Goal: Information Seeking & Learning: Learn about a topic

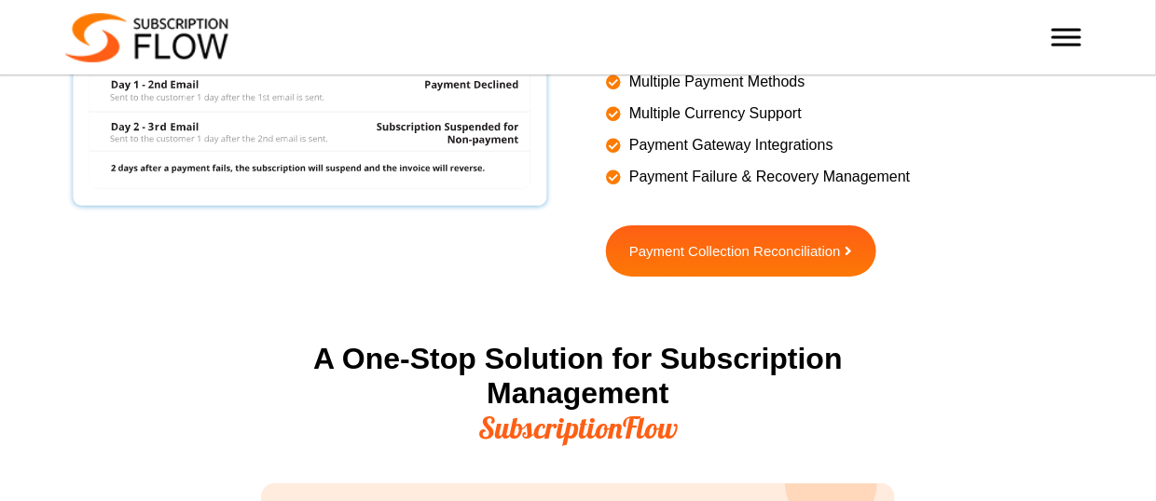
scroll to position [2006, 0]
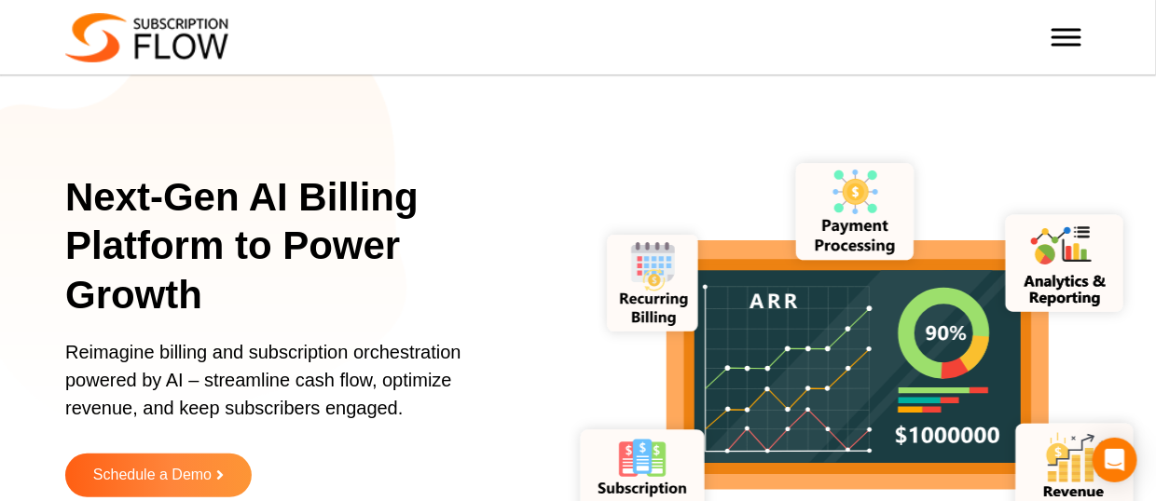
click at [0, 0] on h4 "Growth & Retention" at bounding box center [0, 0] width 0 height 0
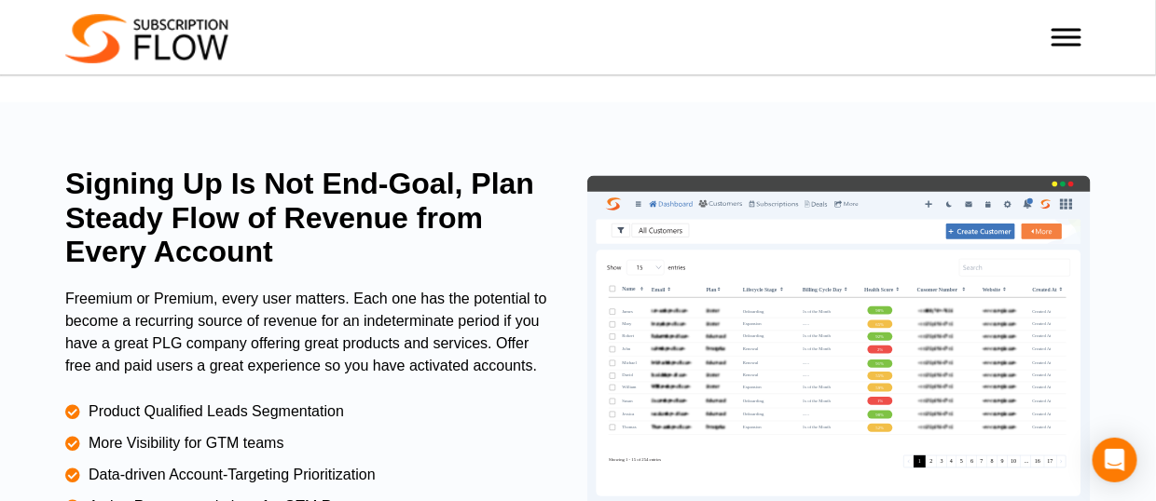
scroll to position [1176, 0]
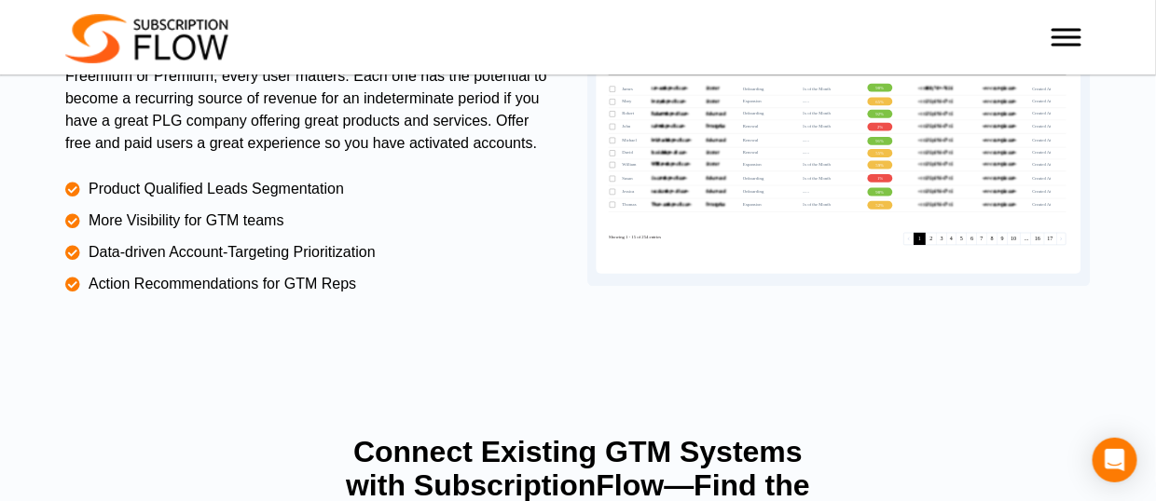
click at [700, 268] on img at bounding box center [838, 119] width 503 height 334
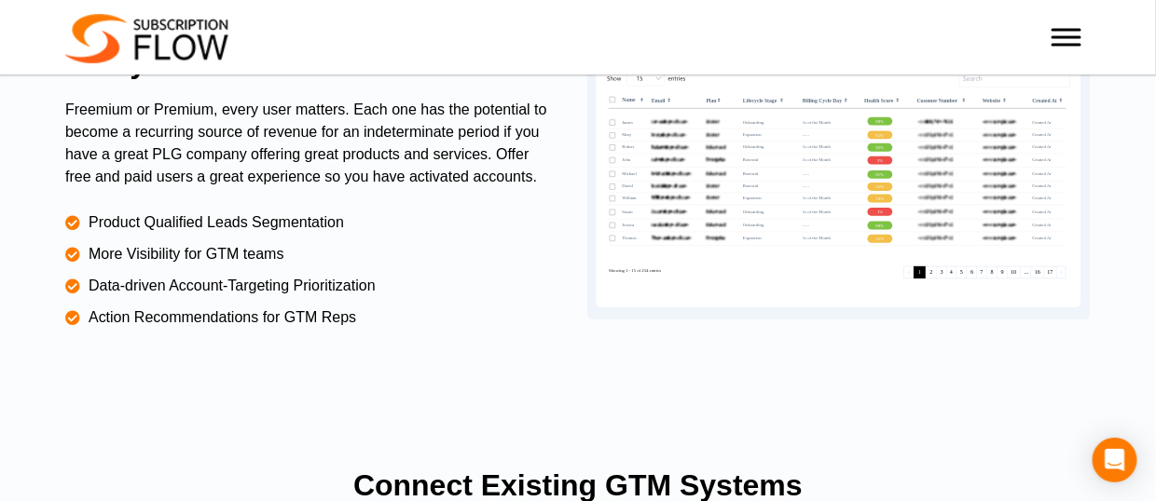
scroll to position [1147, 0]
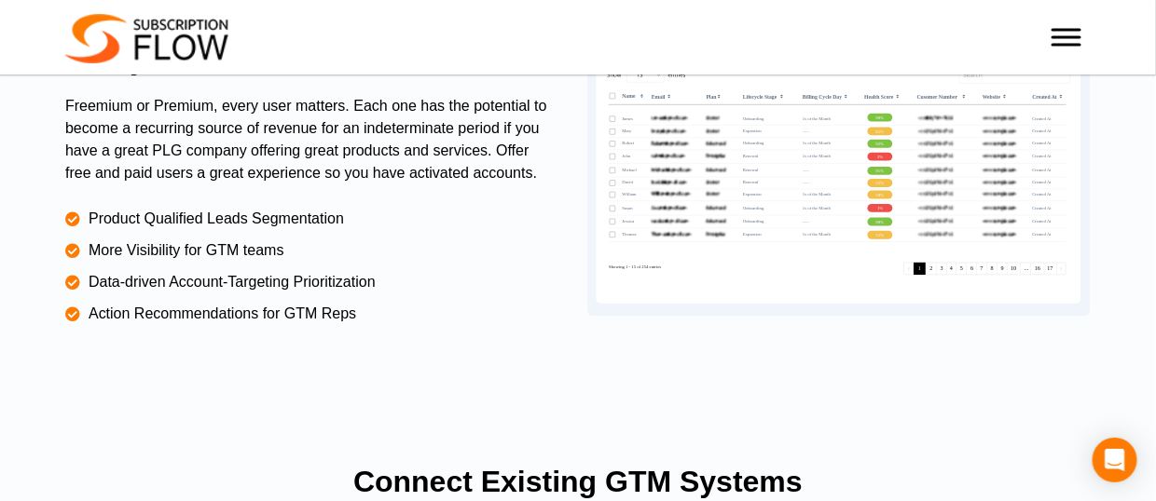
click at [717, 225] on img at bounding box center [838, 149] width 503 height 334
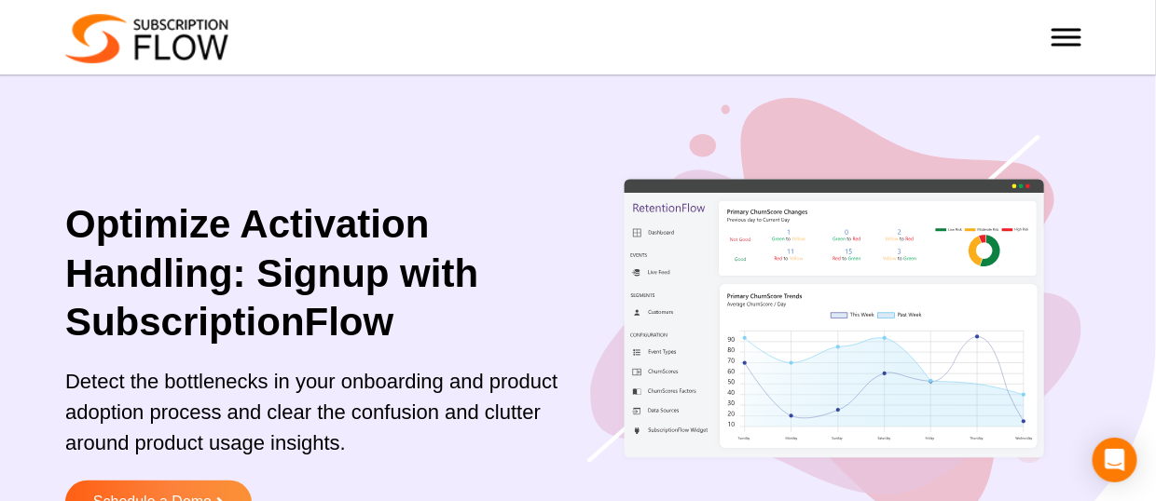
click at [933, 169] on img at bounding box center [834, 319] width 494 height 442
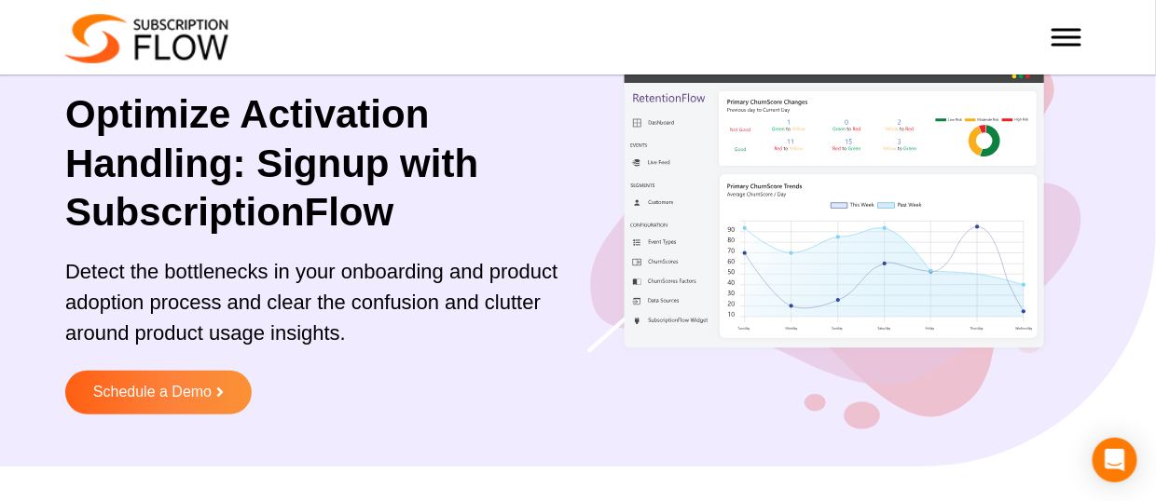
scroll to position [103, 0]
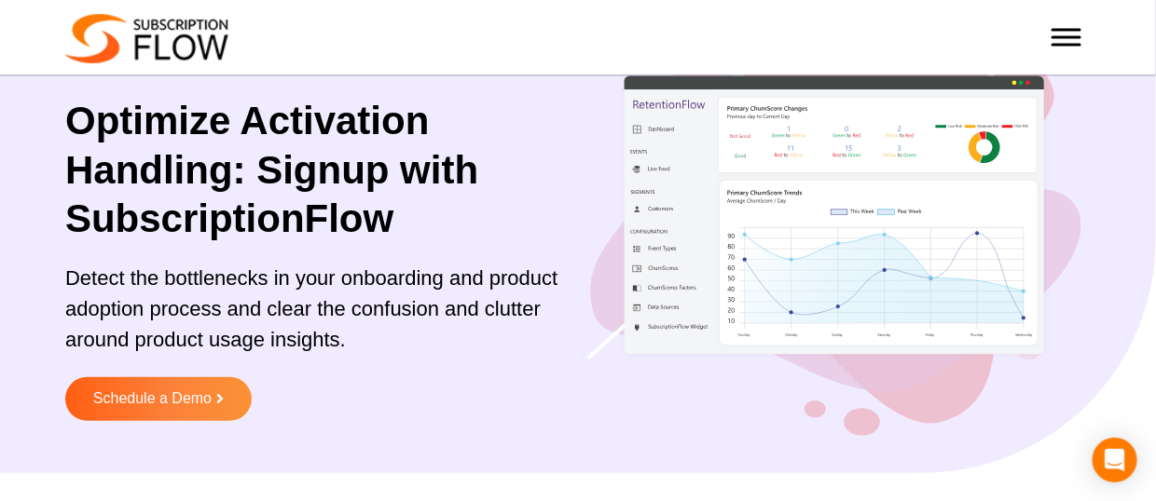
click at [760, 222] on img at bounding box center [834, 215] width 494 height 442
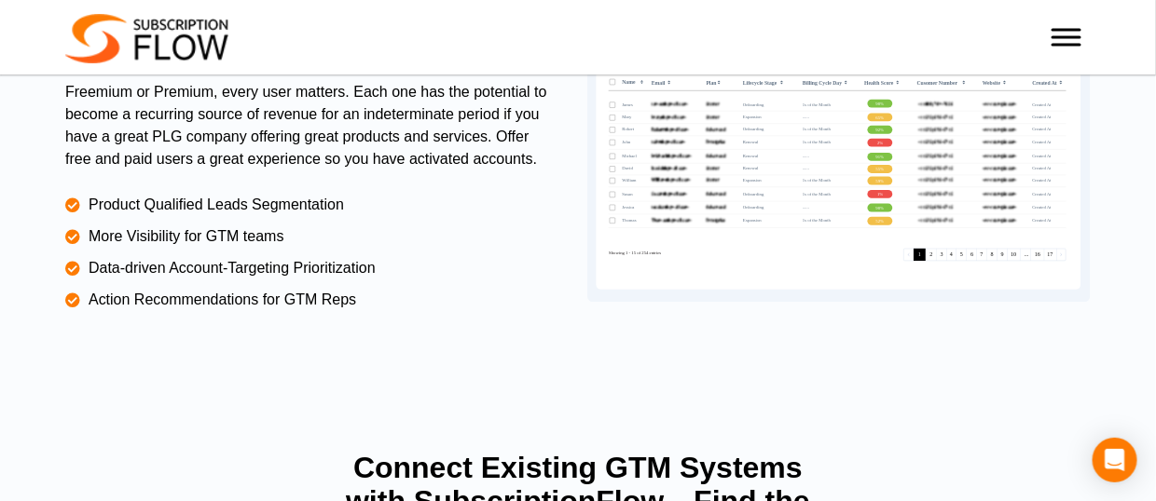
scroll to position [1159, 0]
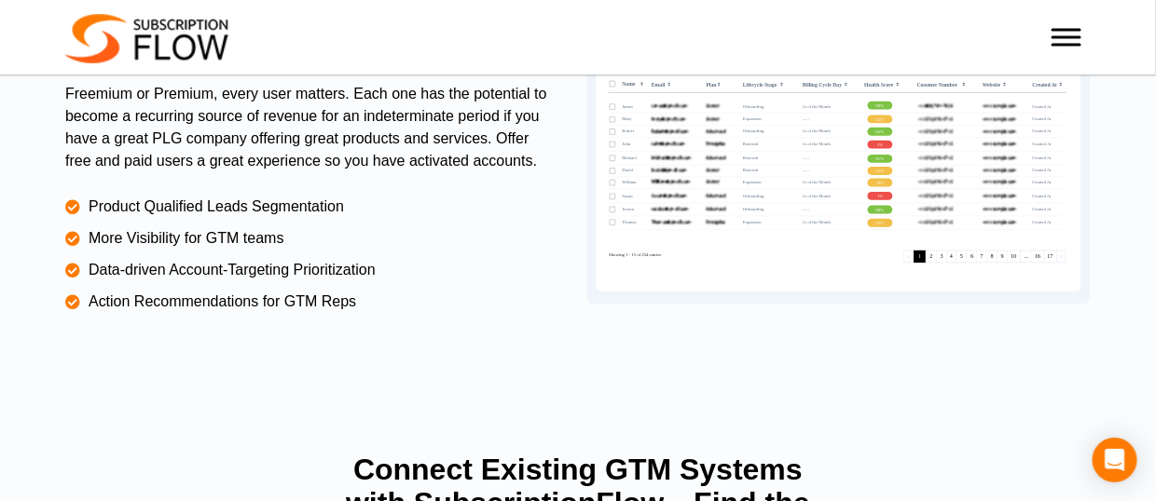
click at [759, 265] on img at bounding box center [838, 137] width 503 height 334
click at [710, 203] on img at bounding box center [838, 137] width 503 height 334
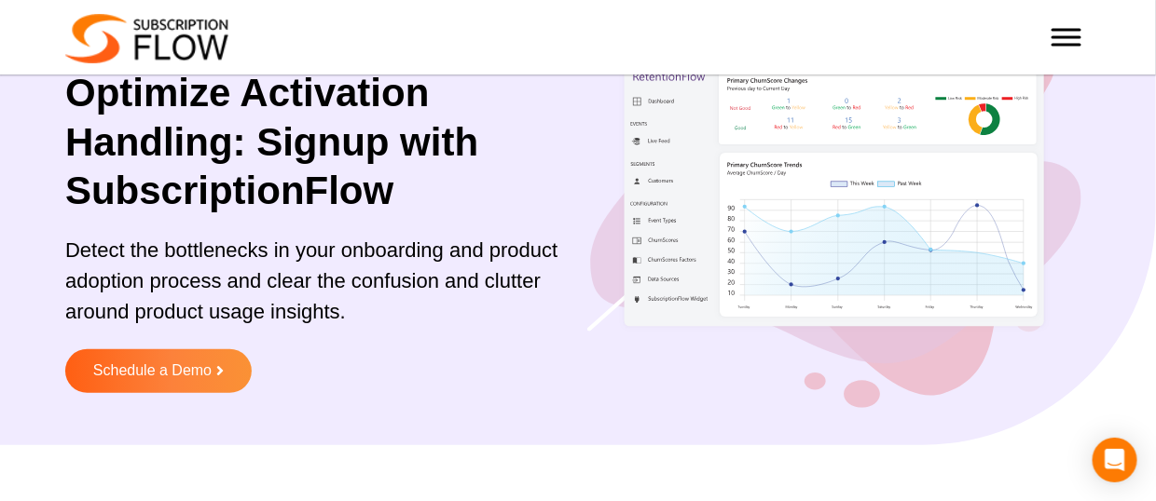
scroll to position [0, 0]
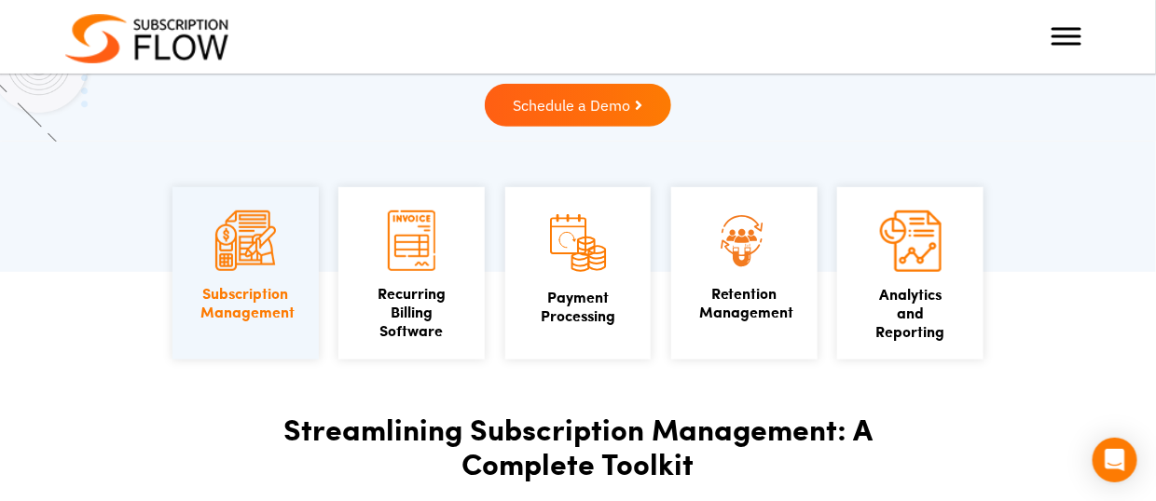
scroll to position [282, 0]
